Goal: Information Seeking & Learning: Understand process/instructions

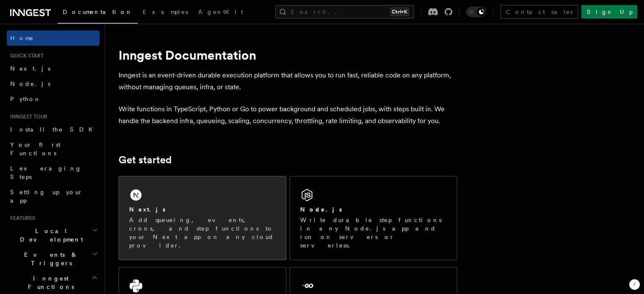
click at [209, 204] on div "Next.js Add queueing, events, crons, and step functions to your Next app on any…" at bounding box center [202, 217] width 167 height 83
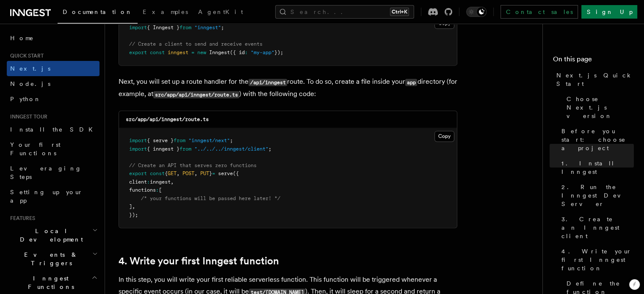
scroll to position [1162, 0]
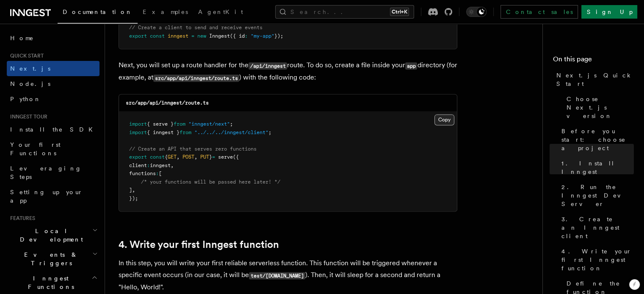
click at [444, 118] on button "Copy Copied" at bounding box center [444, 119] width 20 height 11
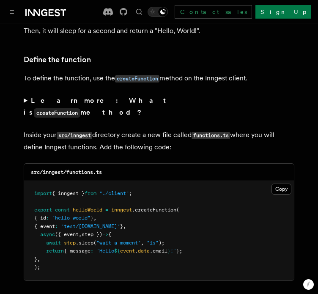
scroll to position [1446, 0]
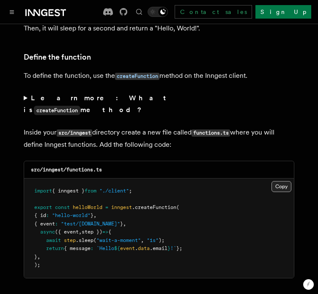
click at [281, 181] on button "Copy Copied" at bounding box center [282, 186] width 20 height 11
